Goal: Information Seeking & Learning: Understand process/instructions

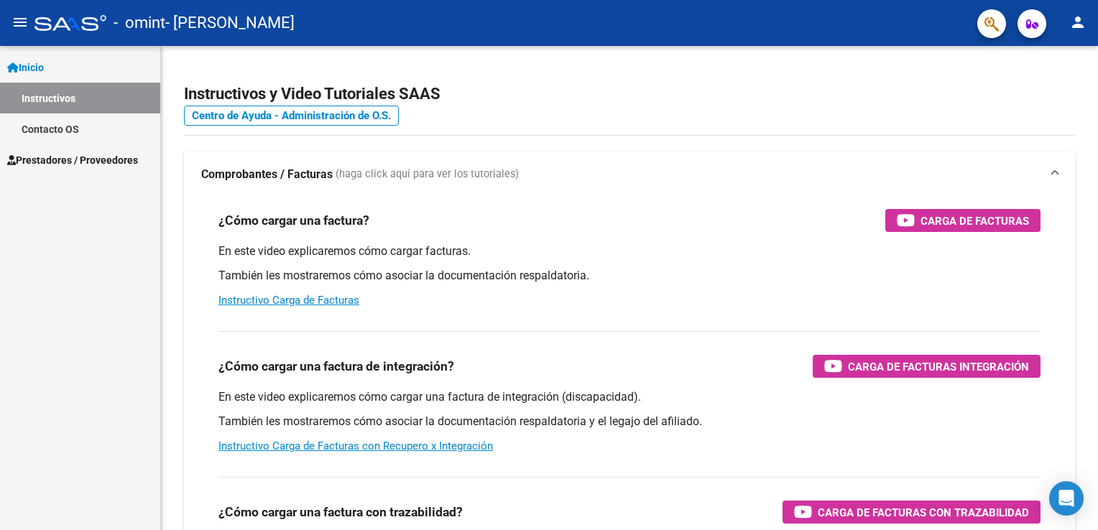
click at [1075, 25] on mat-icon "person" at bounding box center [1077, 22] width 17 height 17
click at [1059, 65] on button "person Mi Perfil" at bounding box center [1048, 60] width 88 height 34
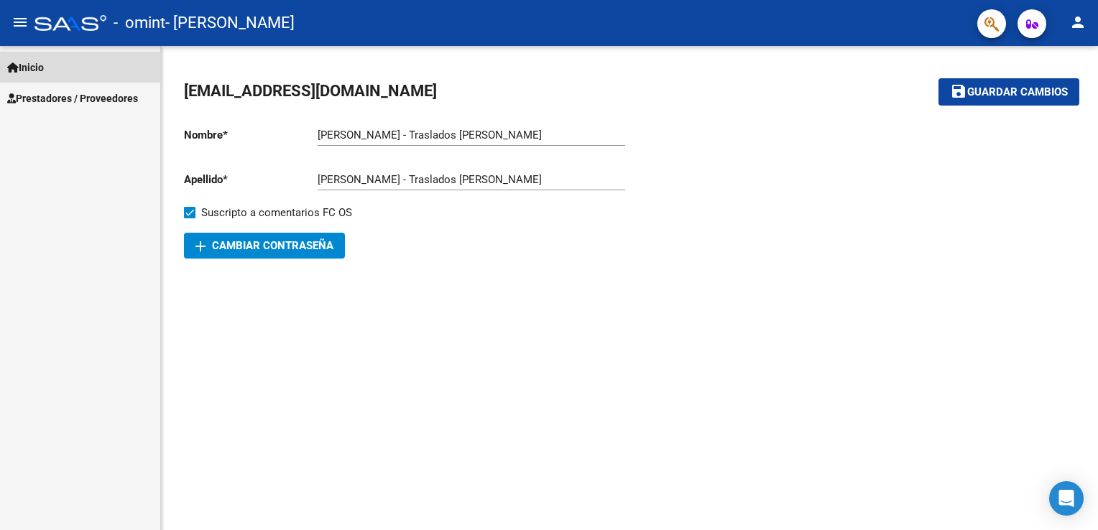
click at [26, 70] on span "Inicio" at bounding box center [25, 68] width 37 height 16
click at [66, 62] on link "Inicio" at bounding box center [80, 67] width 160 height 31
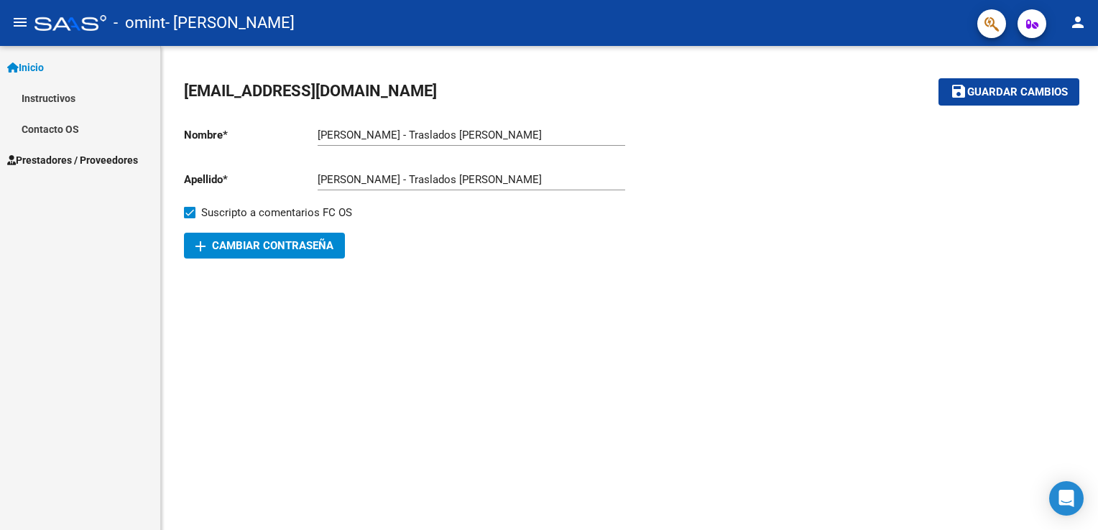
click at [44, 61] on span "Inicio" at bounding box center [25, 68] width 37 height 16
click at [42, 110] on link "Instructivos" at bounding box center [80, 98] width 160 height 31
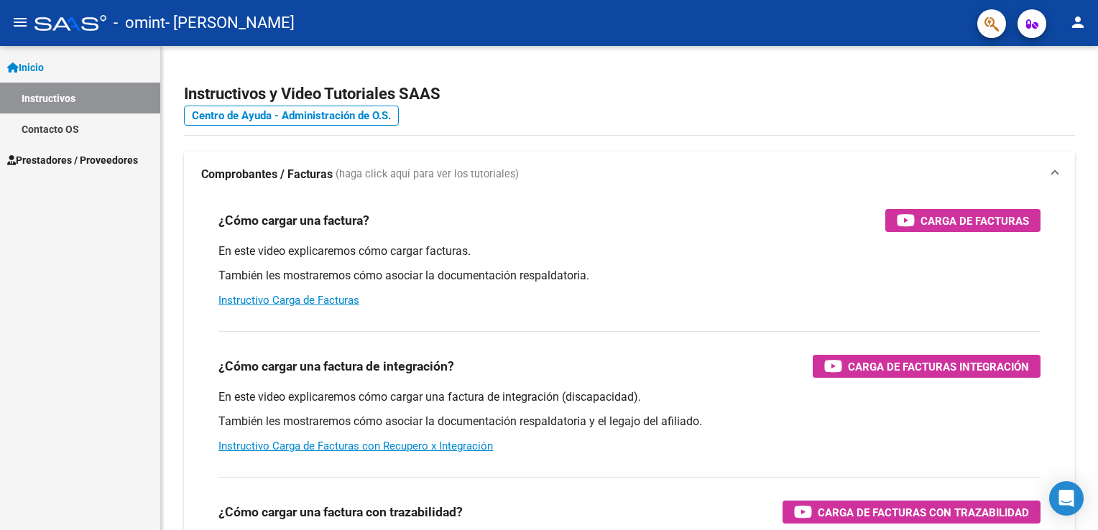
click at [60, 154] on span "Prestadores / Proveedores" at bounding box center [72, 160] width 131 height 16
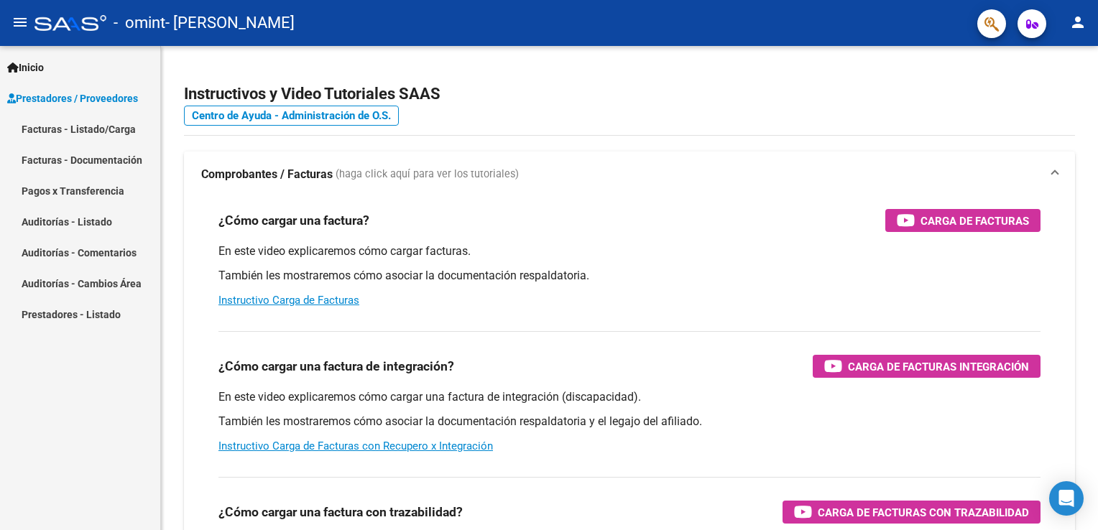
click at [24, 366] on div "Inicio Instructivos Contacto OS Prestadores / Proveedores Facturas - Listado/Ca…" at bounding box center [80, 288] width 160 height 484
